Goal: Transaction & Acquisition: Purchase product/service

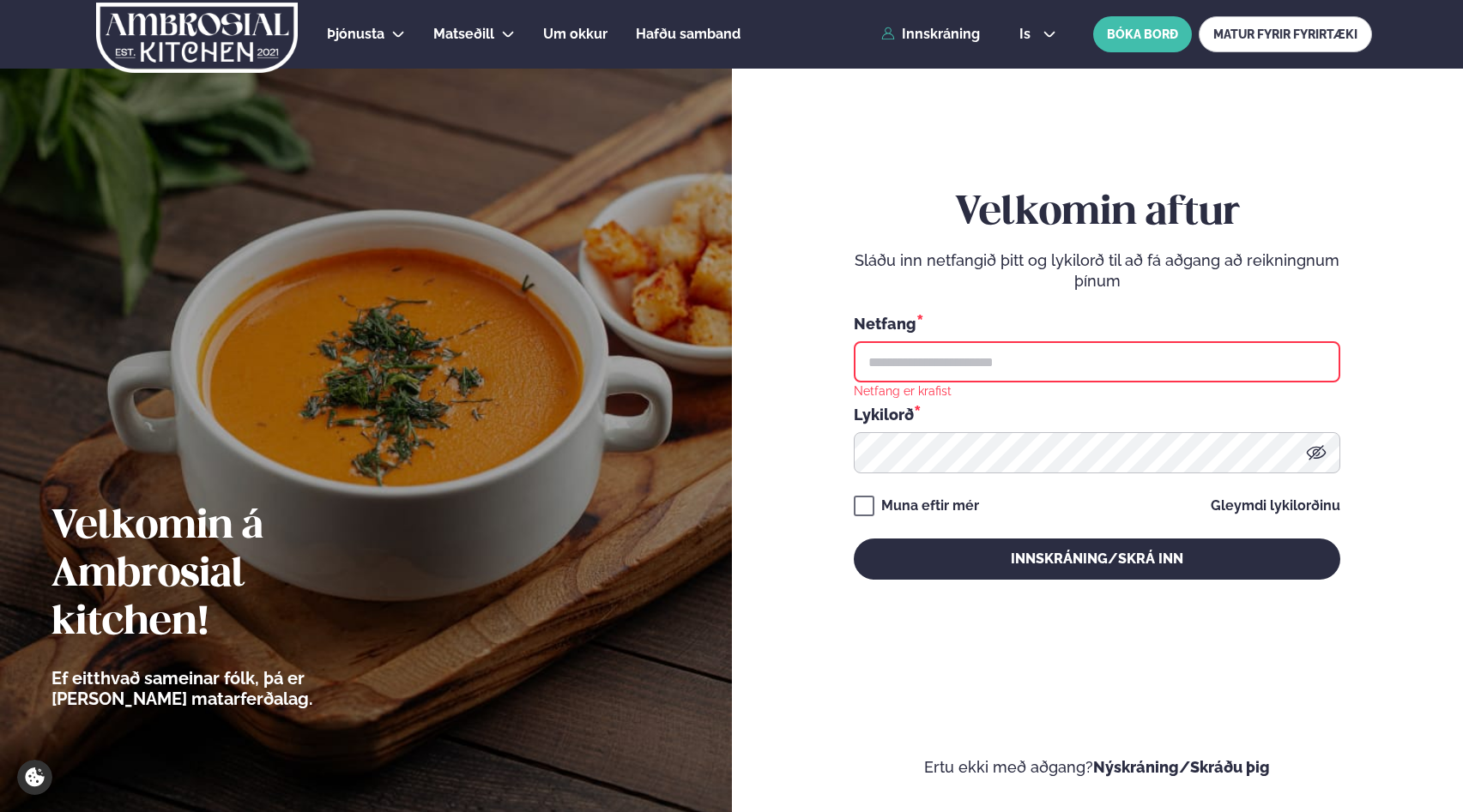
type input "**********"
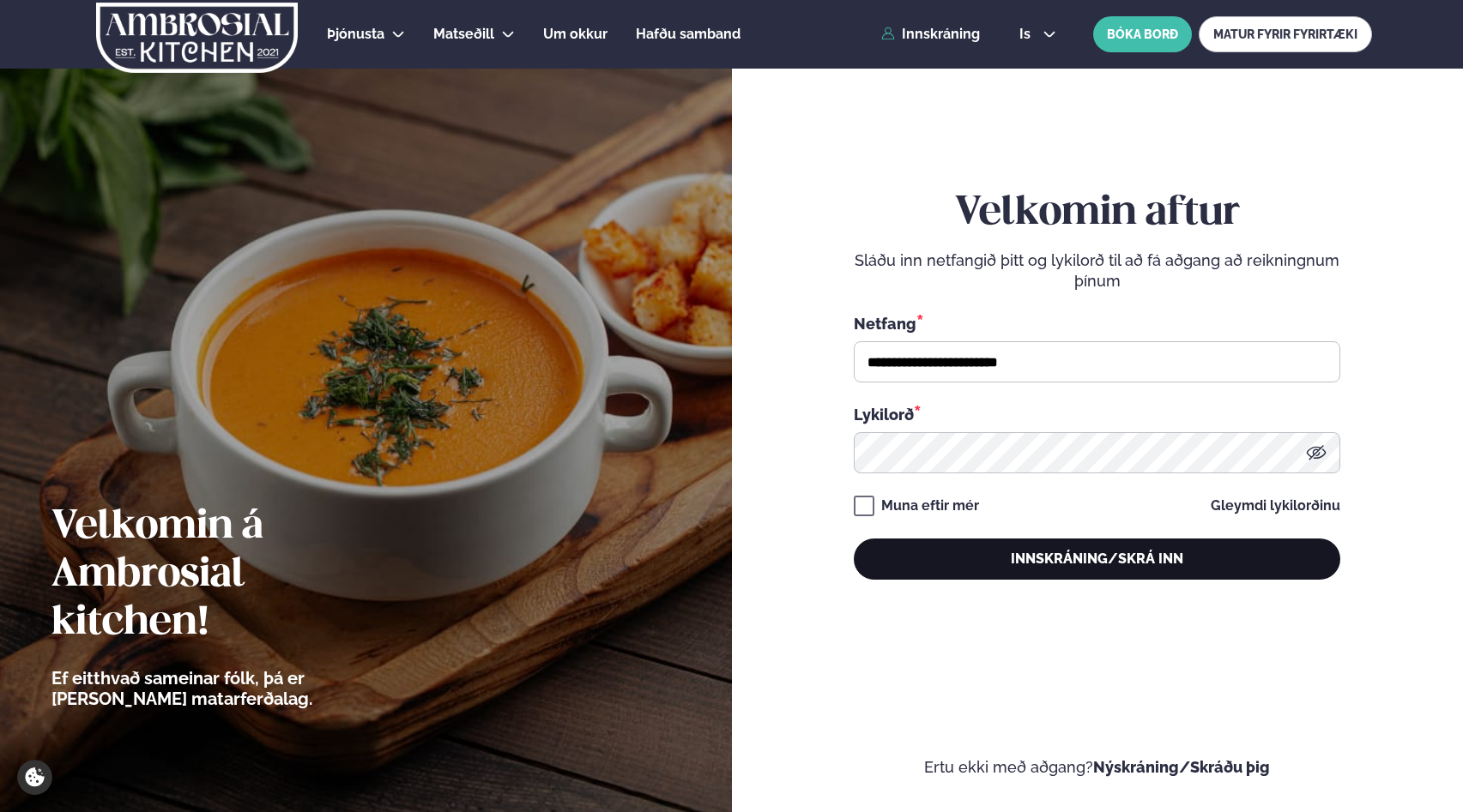
click at [1032, 558] on button "Innskráning/Skrá inn" at bounding box center [1097, 559] width 487 height 42
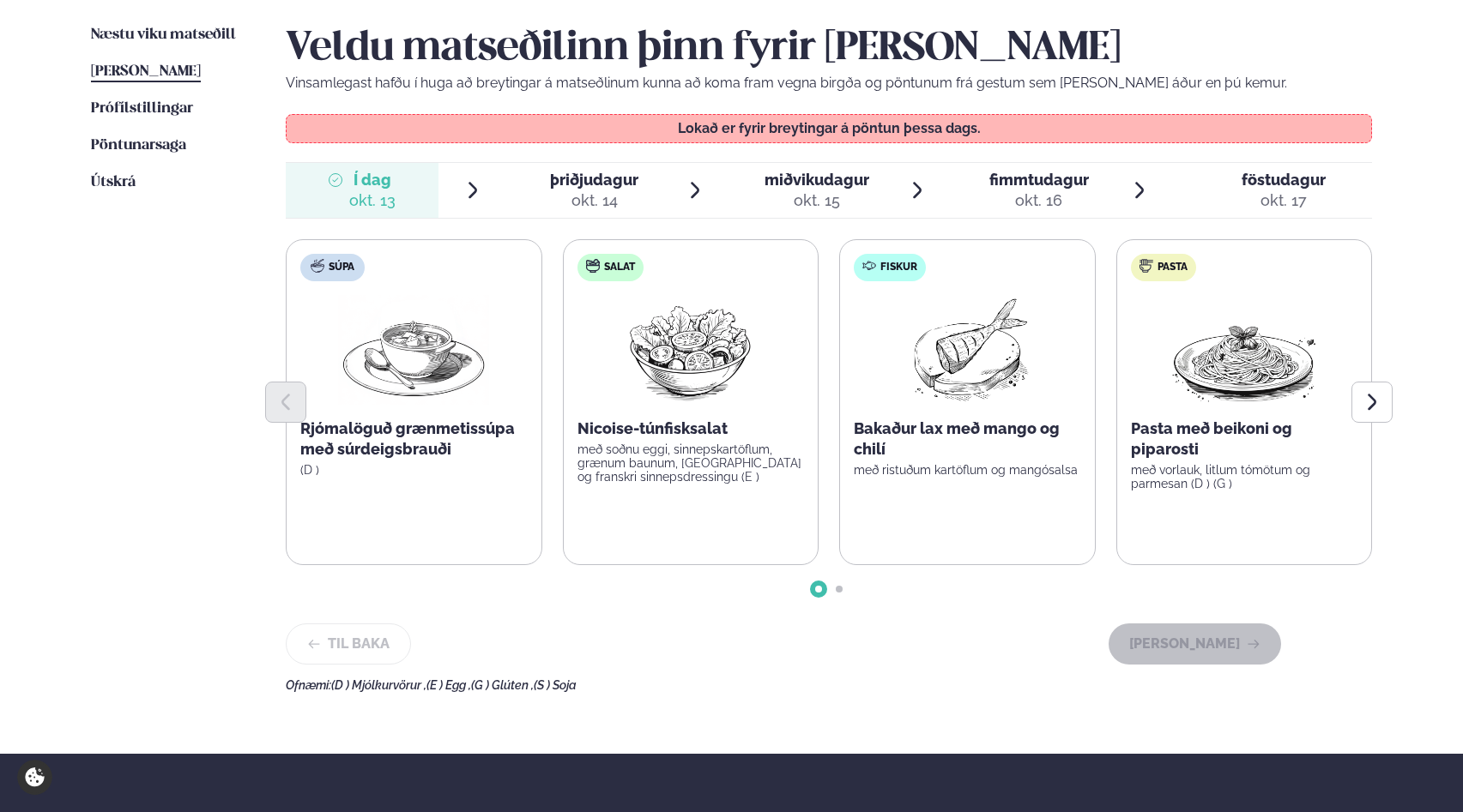
scroll to position [426, 0]
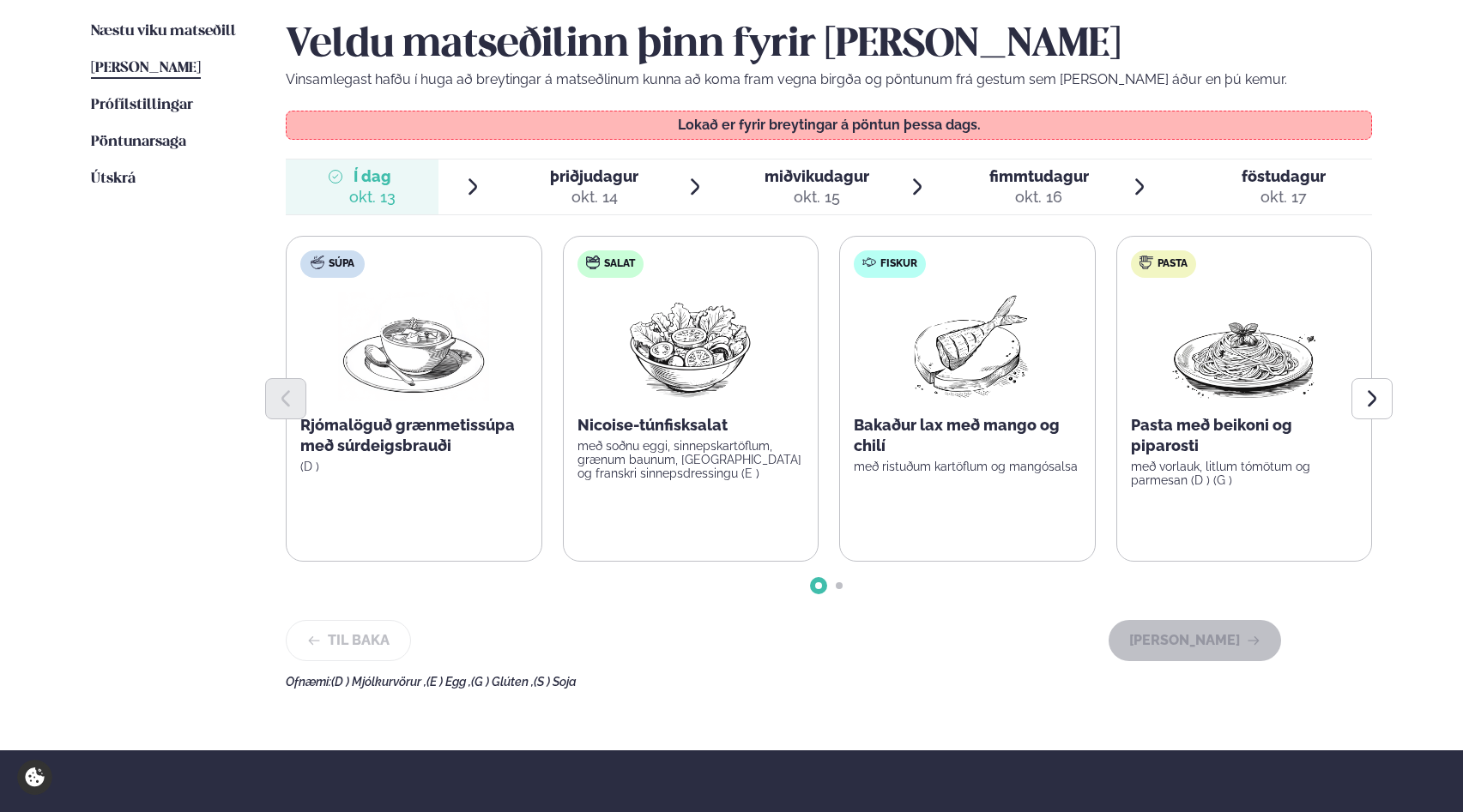
click at [994, 385] on div at bounding box center [829, 399] width 1086 height 42
click at [919, 258] on div "Fiskur" at bounding box center [890, 264] width 72 height 28
click at [871, 361] on label "Fiskur Bakaður lax með mango og chilí með ristuðum kartöflum og mangósalsa" at bounding box center [968, 398] width 256 height 326
click at [520, 184] on span "þriðjudagur þri. okt. 14" at bounding box center [585, 186] width 152 height 55
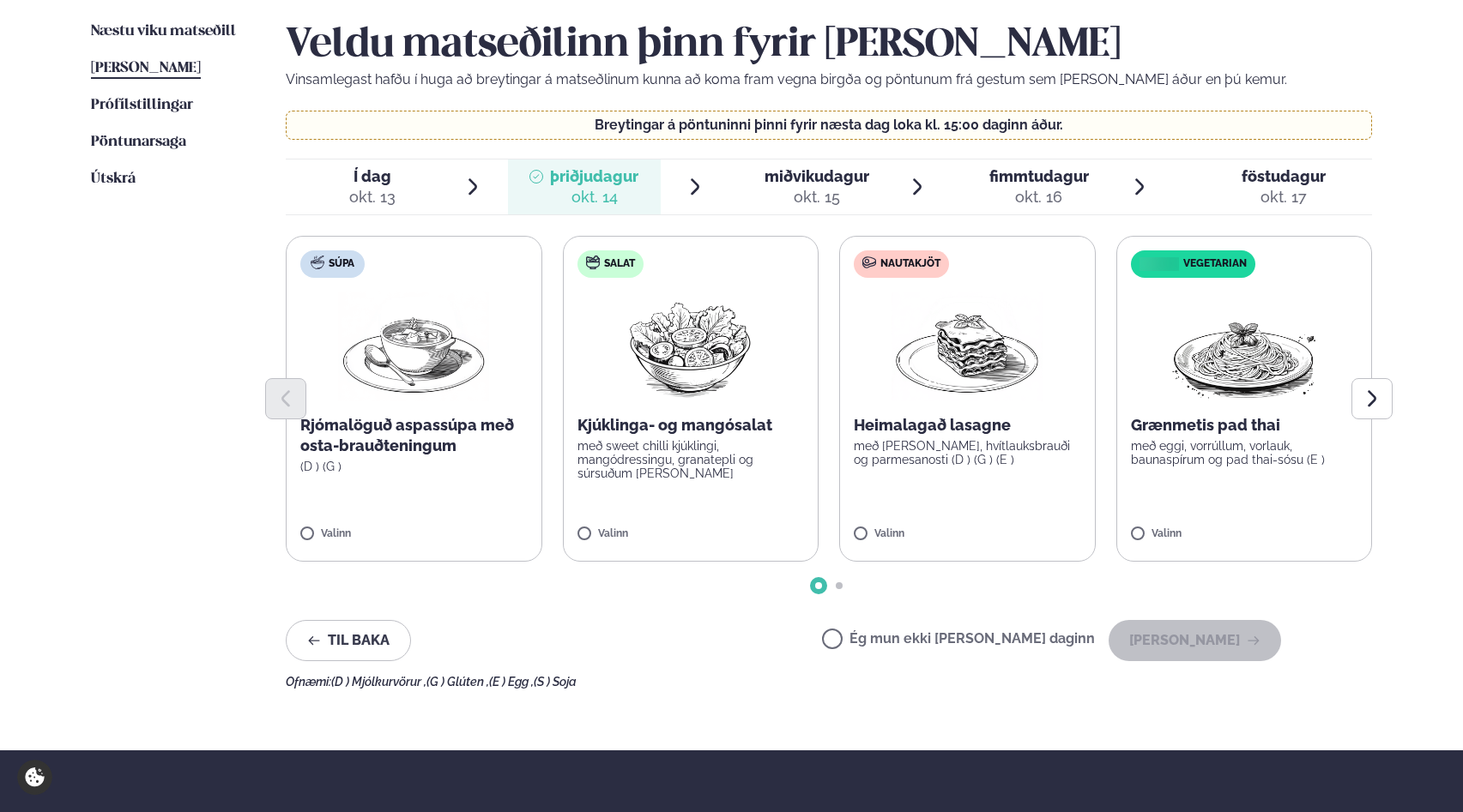
click at [720, 392] on div at bounding box center [829, 399] width 1086 height 42
click at [605, 523] on label "Salat Kjúklinga- og mangósalat með sweet chilli kjúklingi, mangódressingu, gran…" at bounding box center [690, 398] width 256 height 326
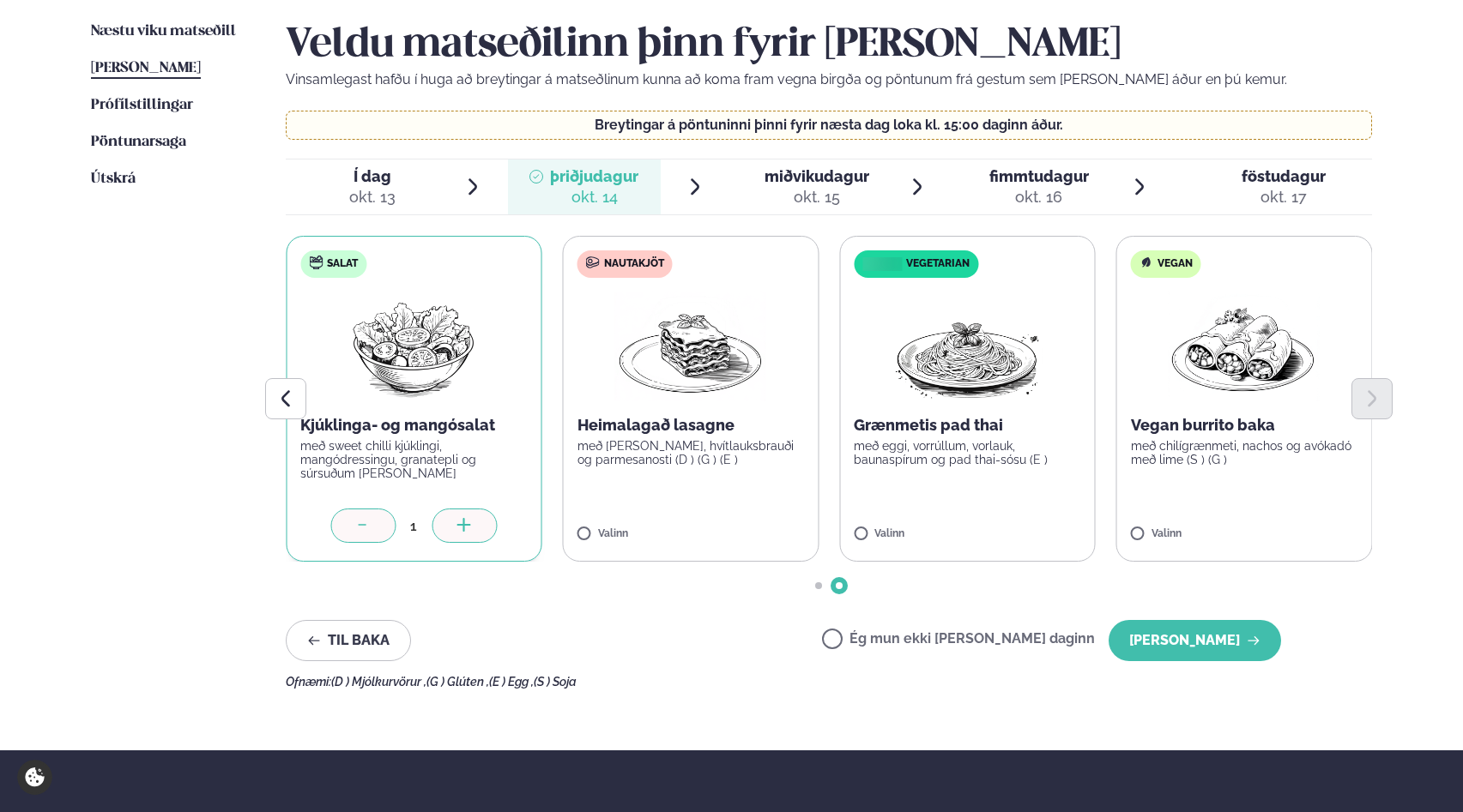
click at [1194, 665] on div "Veldu matseðilinn þinn fyrir [PERSON_NAME] Vinsamlegast hafðu í huga að breytin…" at bounding box center [829, 355] width 1086 height 667
click at [1194, 656] on button "[PERSON_NAME]" at bounding box center [1194, 641] width 172 height 42
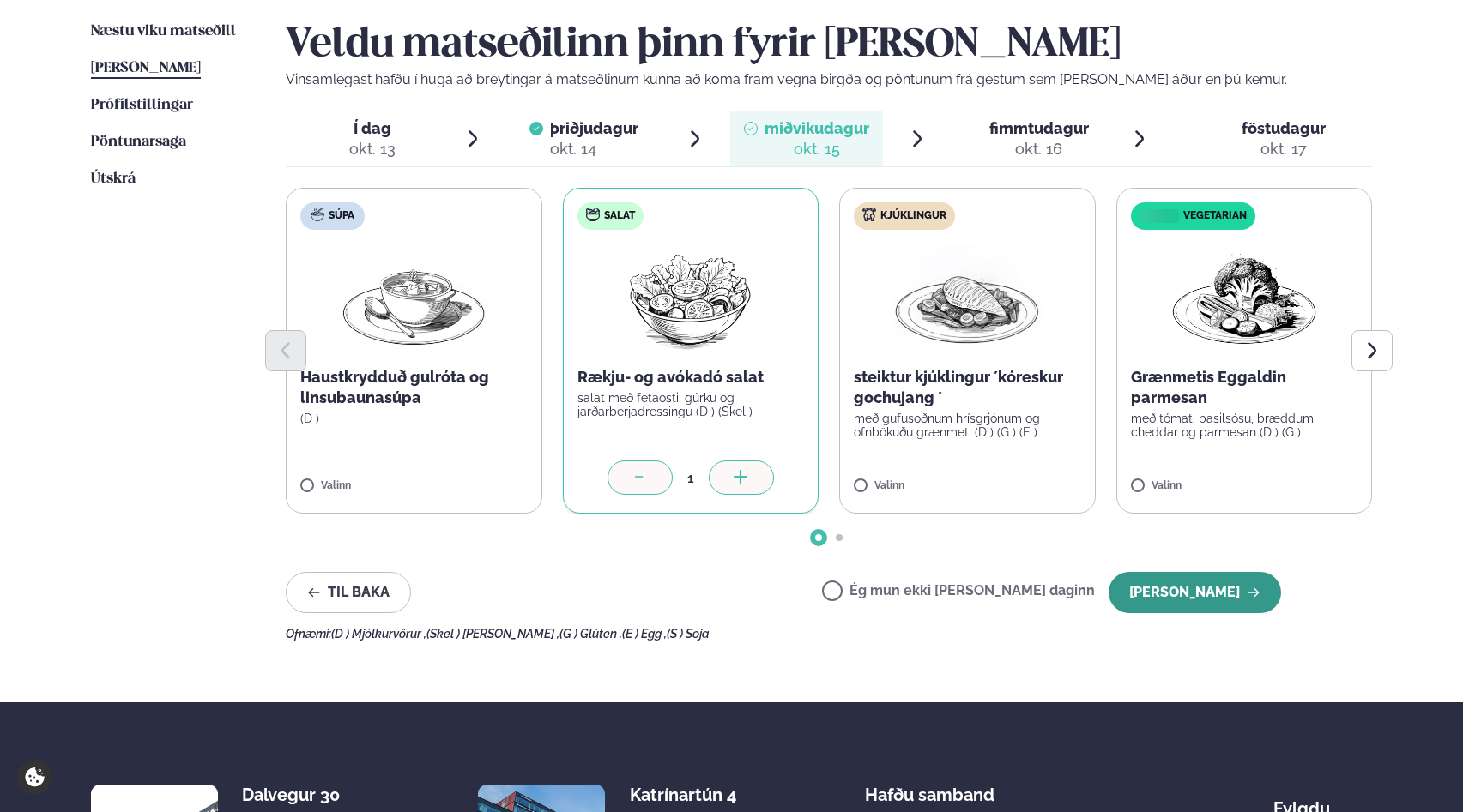
click at [1180, 587] on button "[PERSON_NAME]" at bounding box center [1194, 593] width 172 height 42
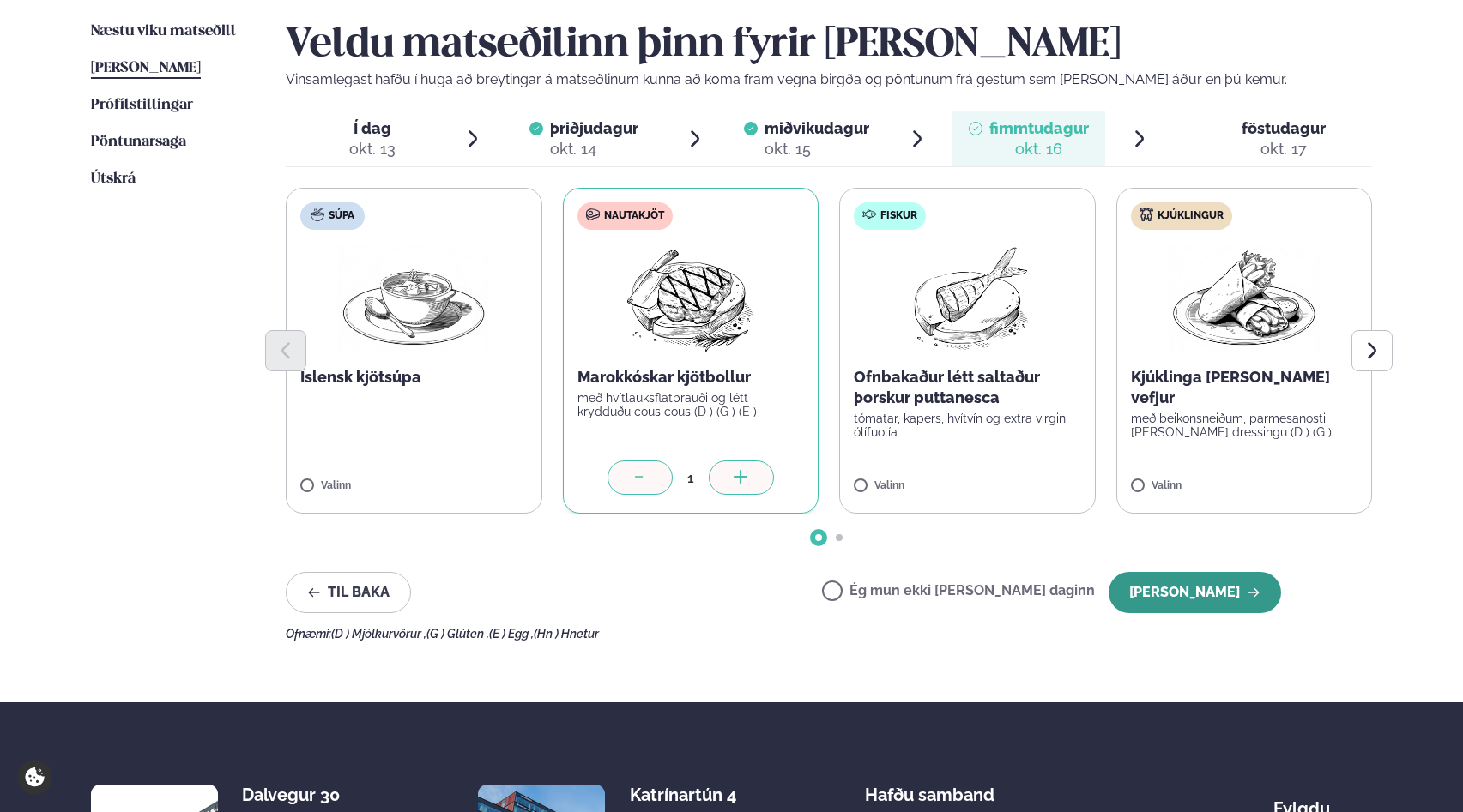
click at [1186, 594] on button "[PERSON_NAME]" at bounding box center [1194, 593] width 172 height 42
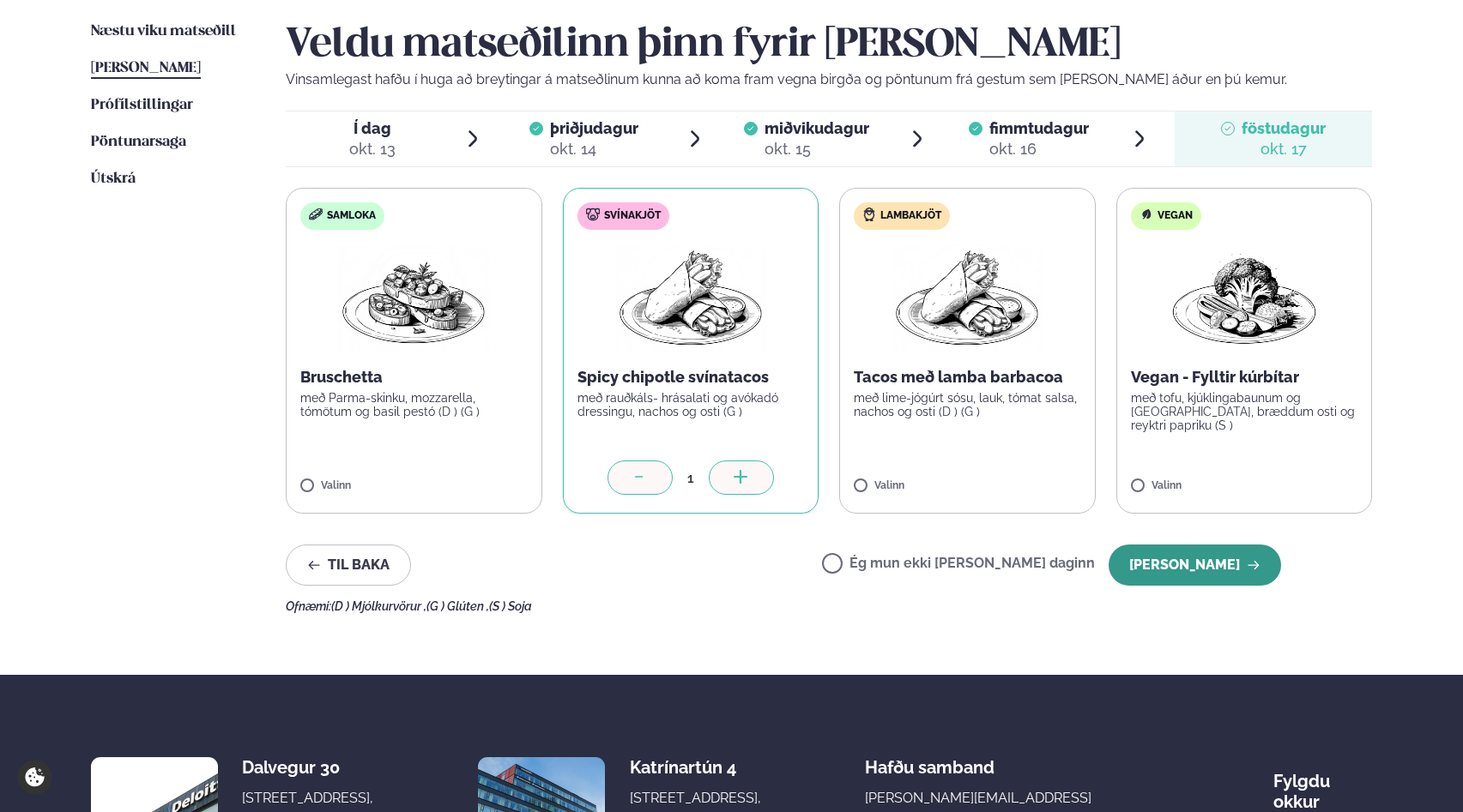
click at [1184, 580] on button "[PERSON_NAME]" at bounding box center [1194, 565] width 172 height 42
